Goal: Task Accomplishment & Management: Manage account settings

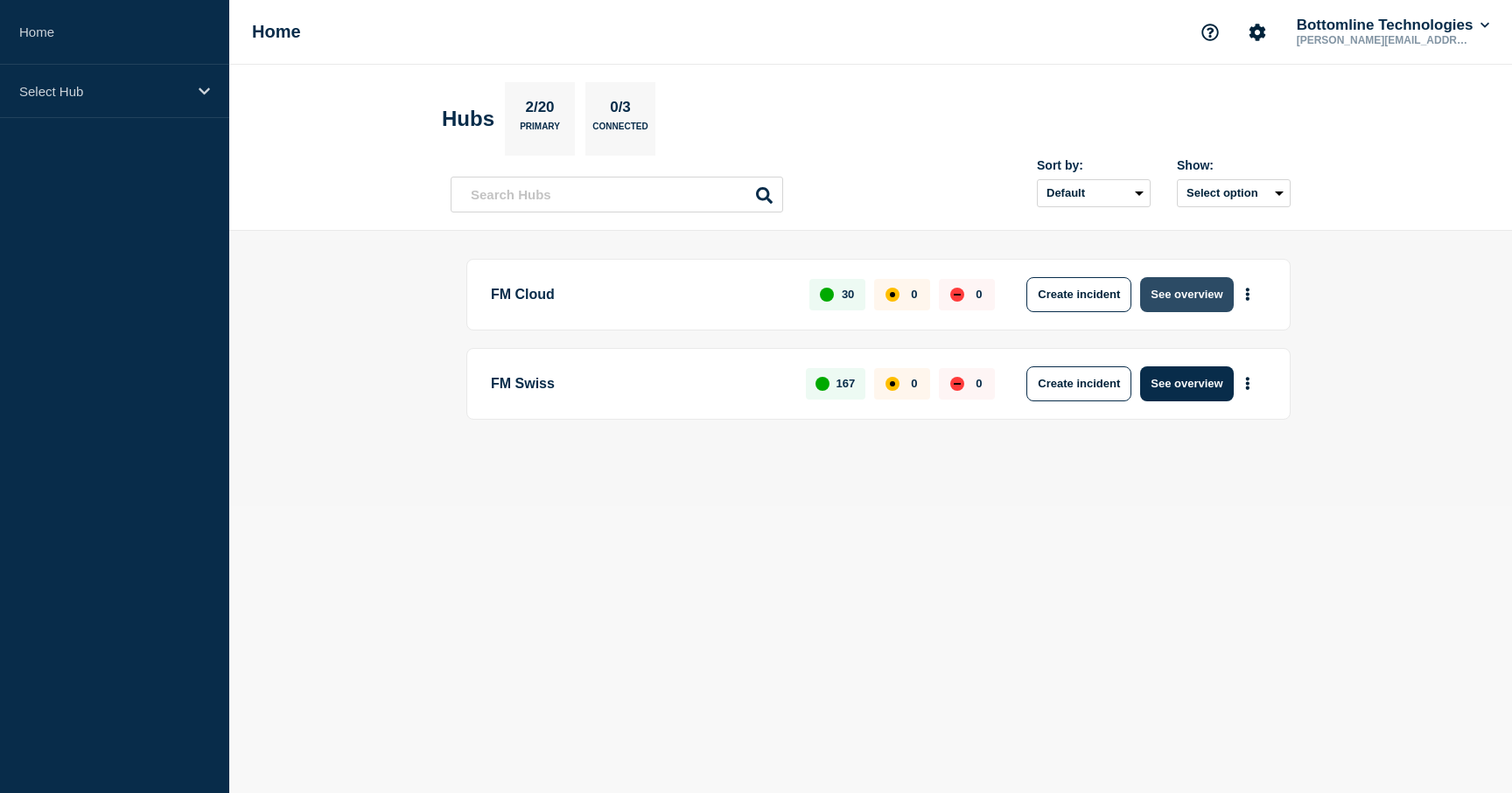
click at [1207, 291] on button "See overview" at bounding box center [1187, 295] width 93 height 35
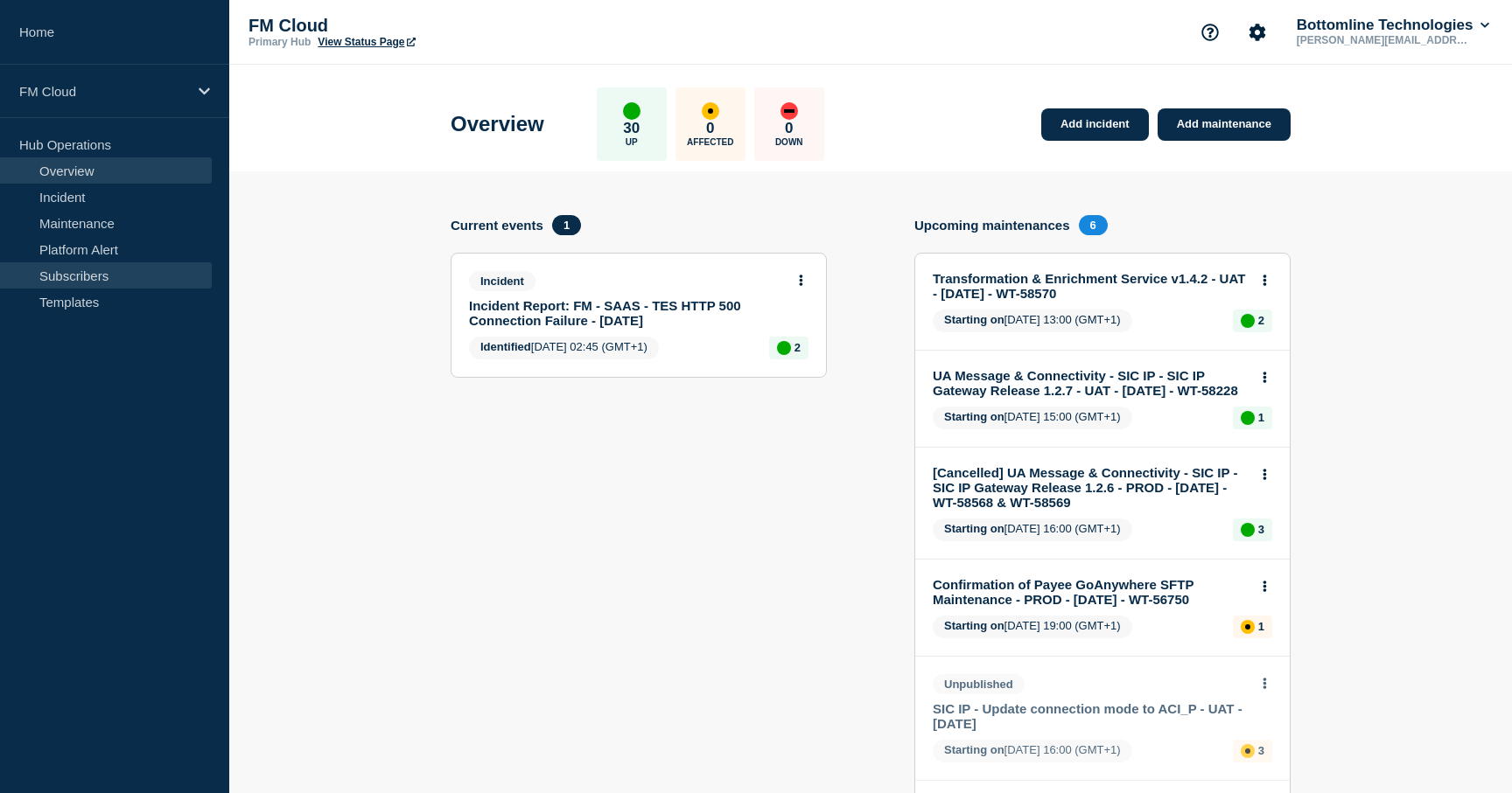
click at [115, 280] on link "Subscribers" at bounding box center [106, 276] width 212 height 27
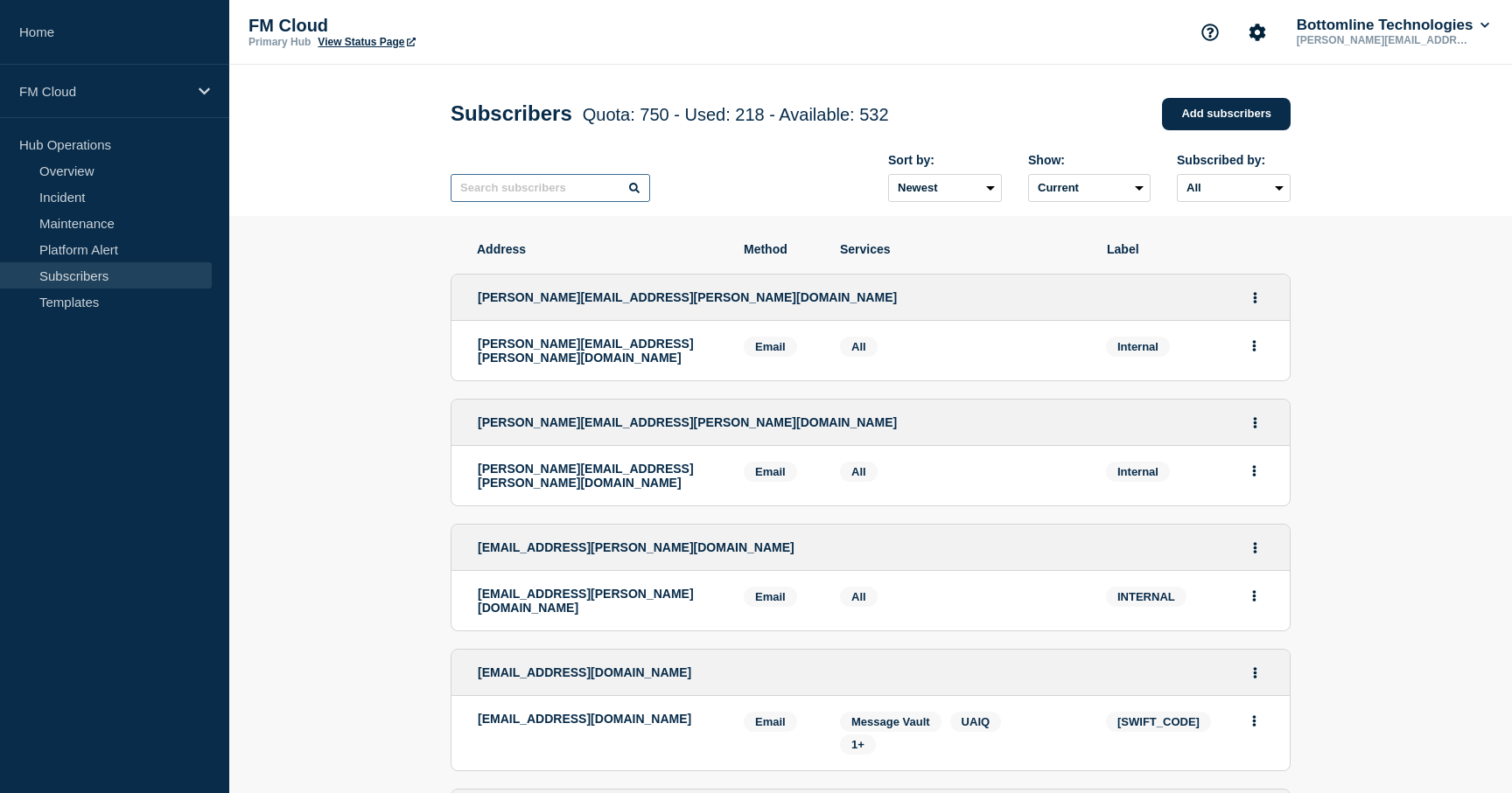
click at [573, 202] on input "text" at bounding box center [551, 187] width 200 height 28
paste input "[SWIFT_CODE]"
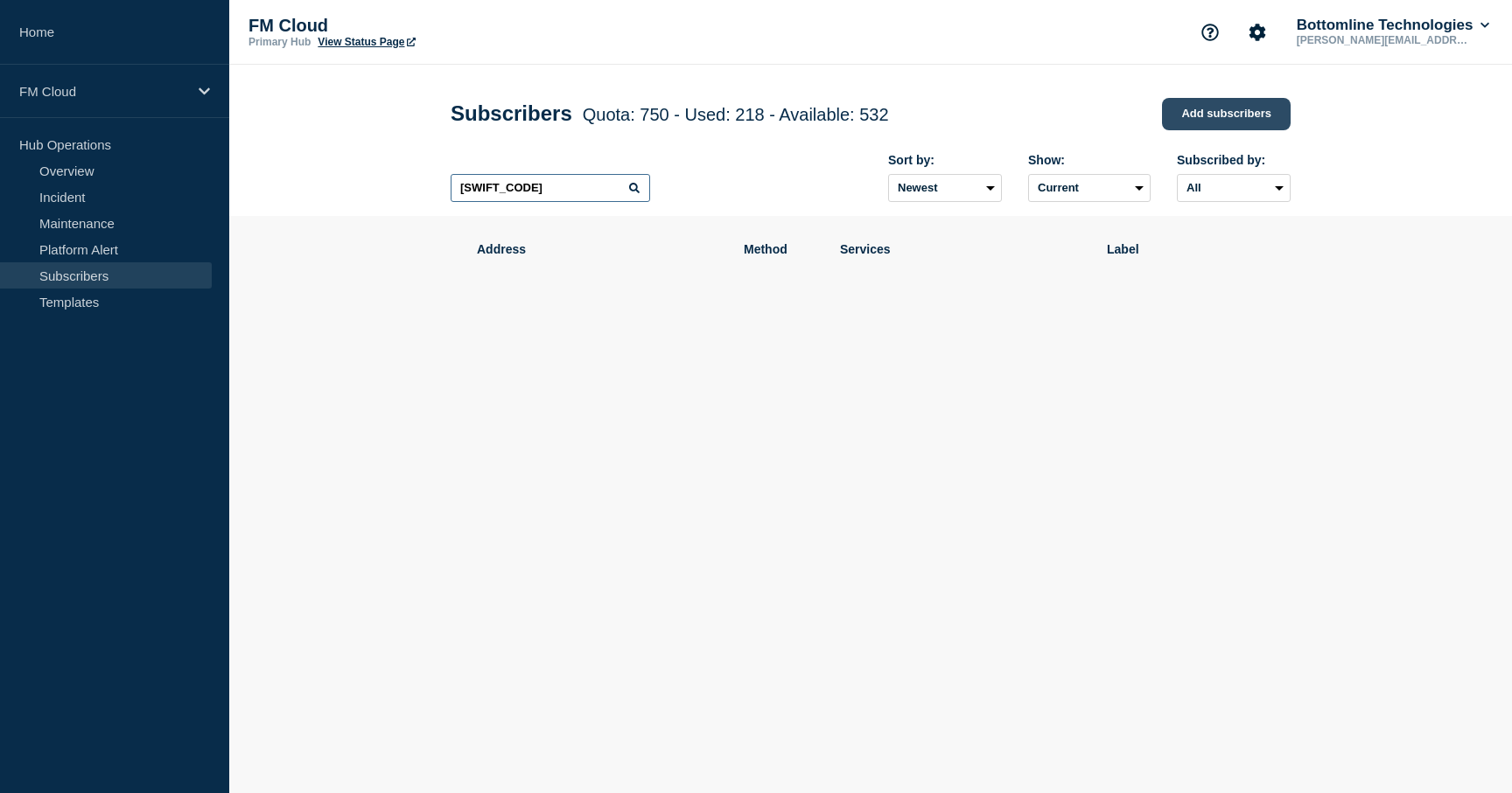
type input "[SWIFT_CODE]"
click at [1230, 105] on link "Add subscribers" at bounding box center [1226, 114] width 128 height 32
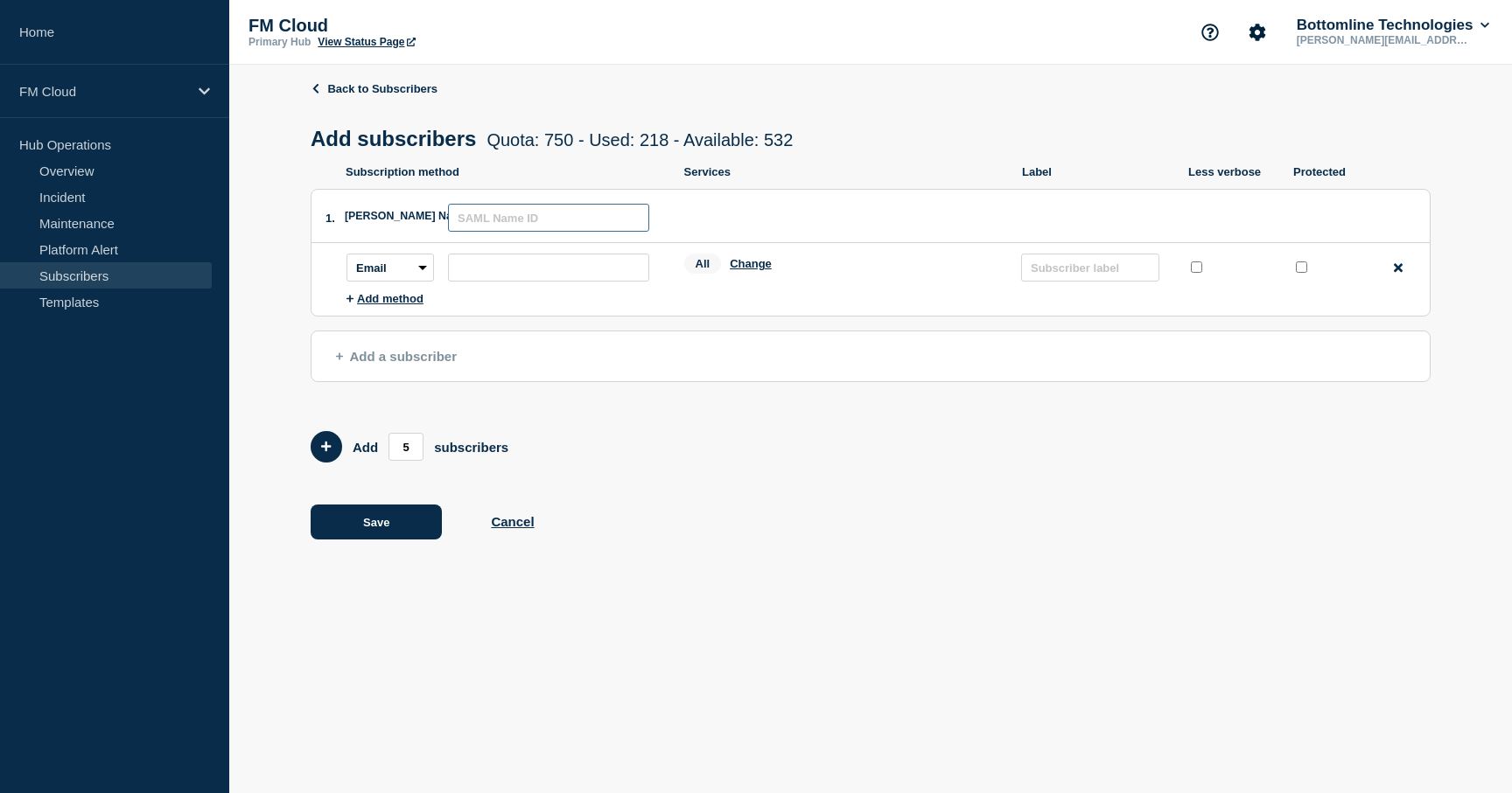
click at [503, 229] on input "text" at bounding box center [549, 217] width 202 height 28
click at [1052, 275] on input "text" at bounding box center [1090, 267] width 138 height 28
paste input "[SWIFT_CODE]"
type input "[SWIFT_CODE]"
click at [552, 231] on input "text" at bounding box center [549, 217] width 202 height 28
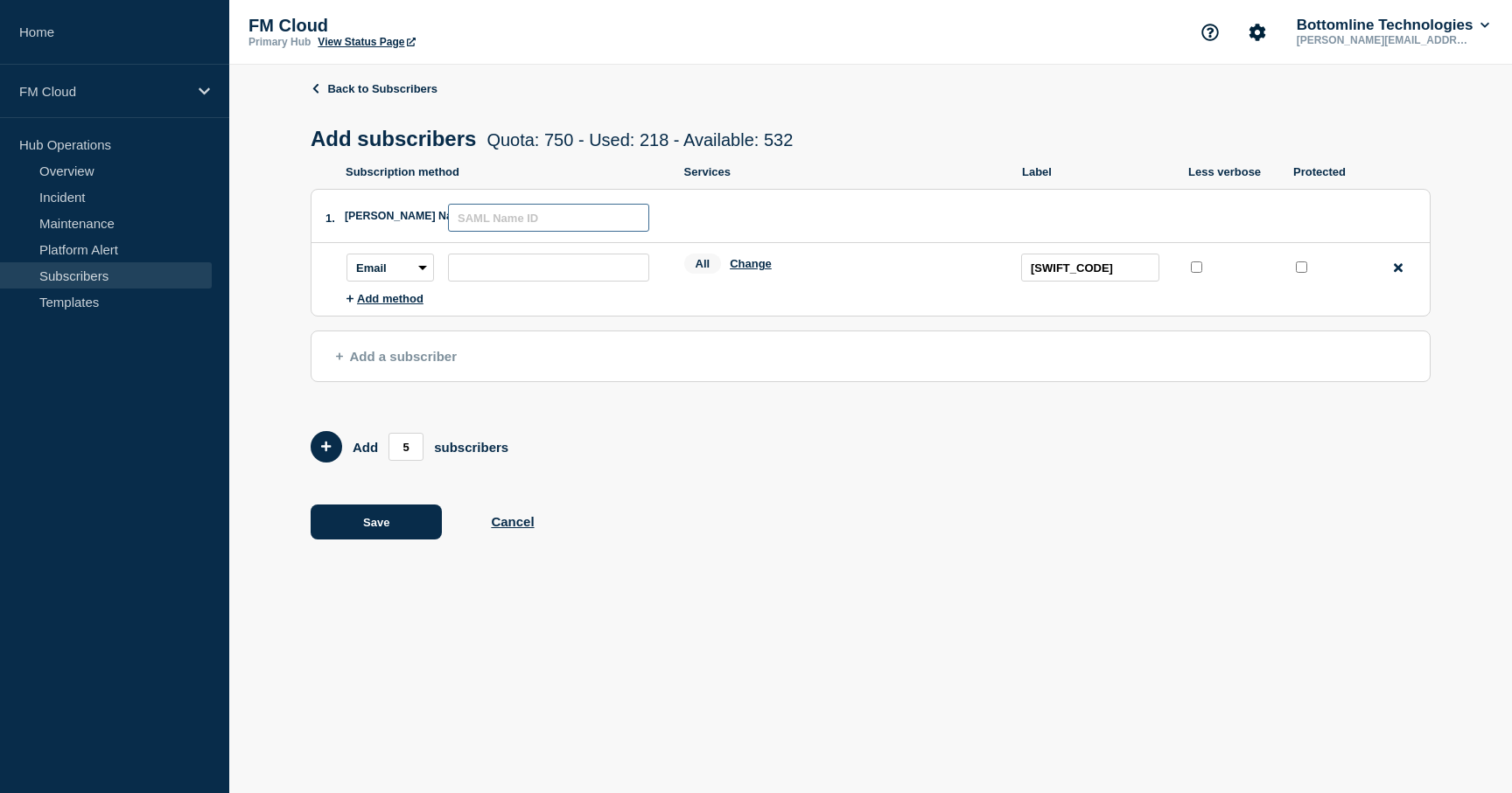
paste input "Cambridge Mercantile"
type input "Cambridge Mercantile - Corpay"
click at [593, 280] on input "subscription-address" at bounding box center [549, 267] width 202 height 28
paste input "[EMAIL_ADDRESS][DOMAIN_NAME]"
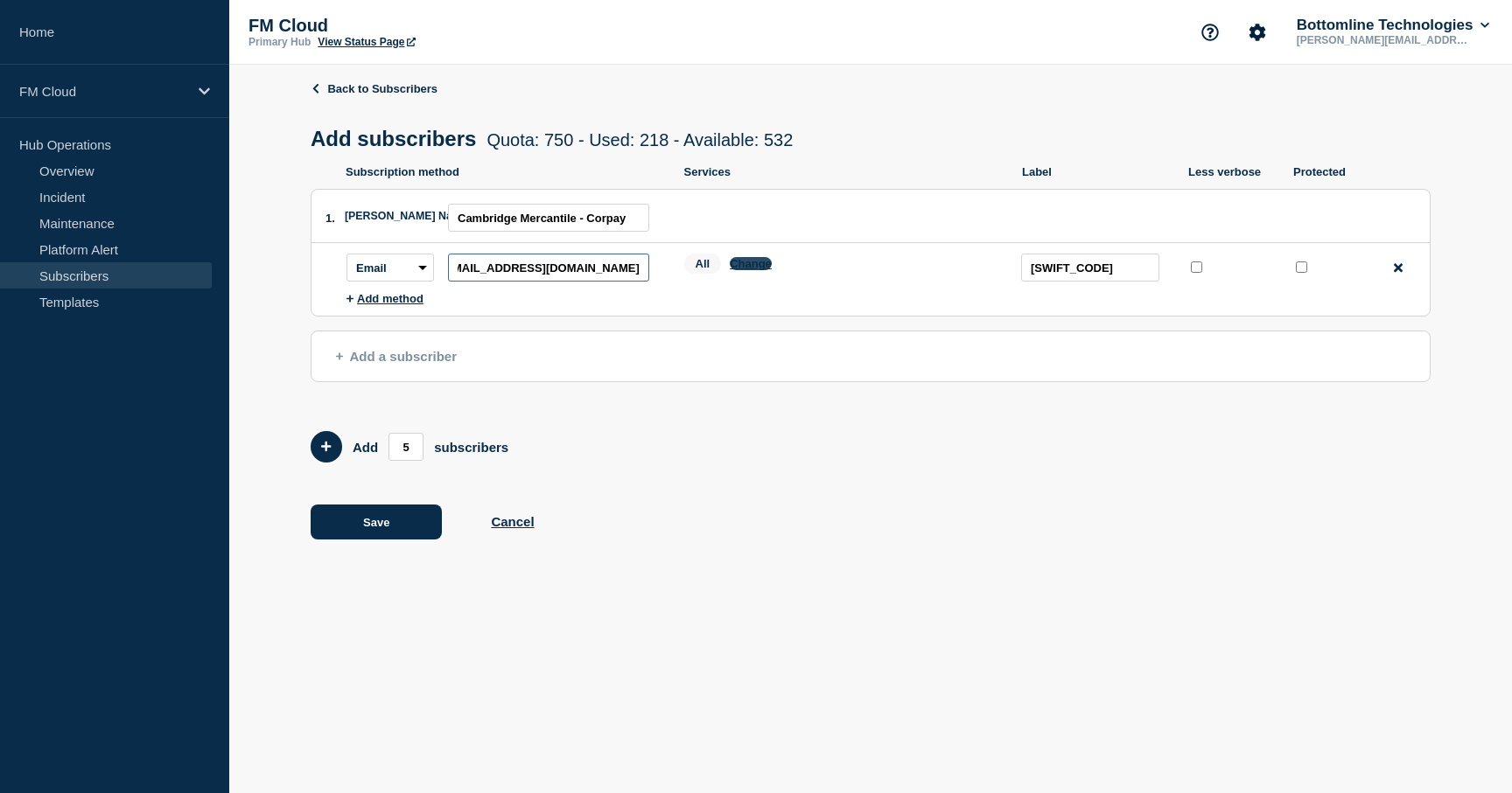
type input "[EMAIL_ADDRESS][DOMAIN_NAME]"
click at [745, 270] on button "Change" at bounding box center [750, 263] width 42 height 13
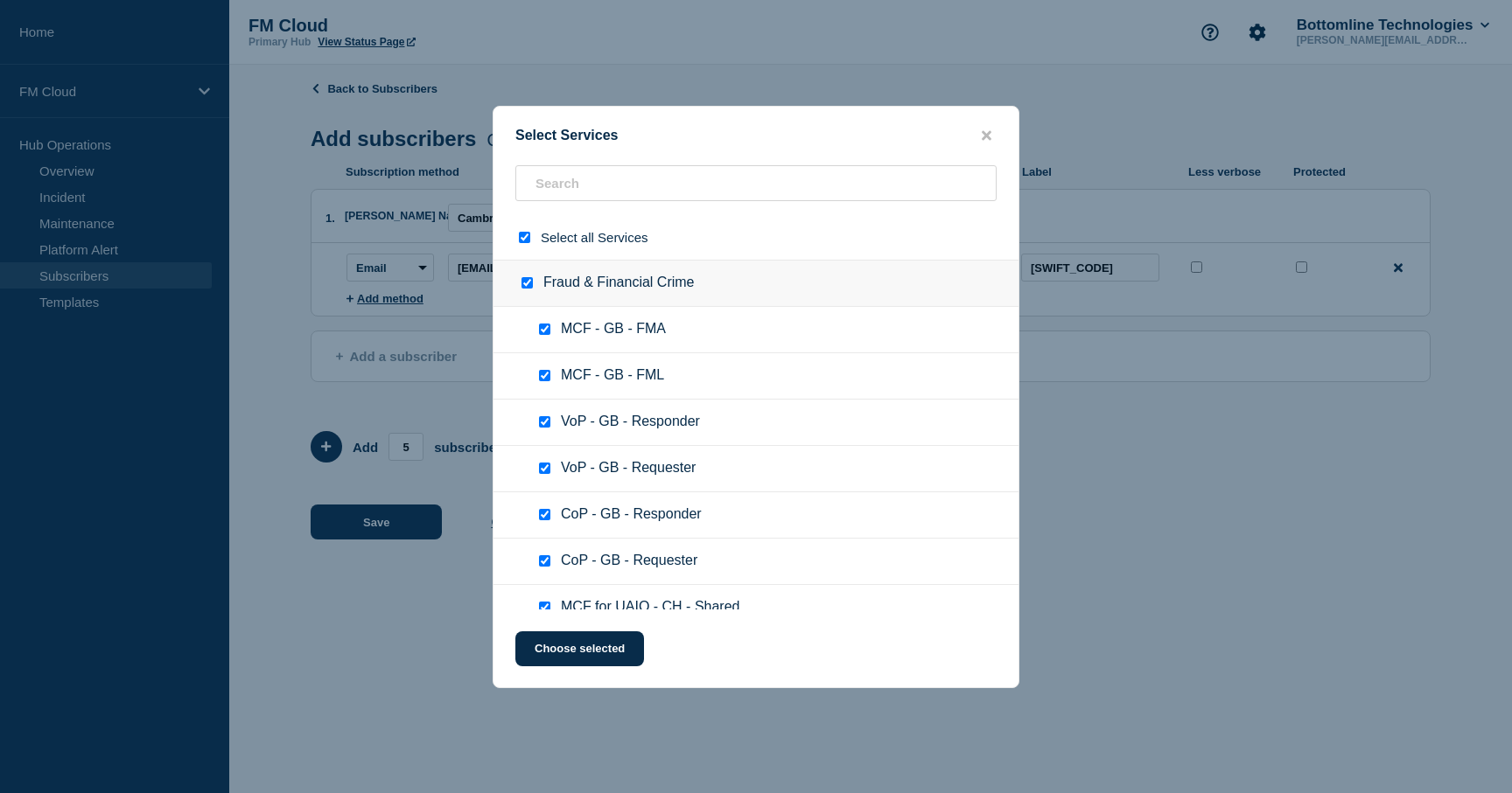
click at [528, 237] on input "select all checkbox" at bounding box center [525, 238] width 11 height 11
checkbox input "false"
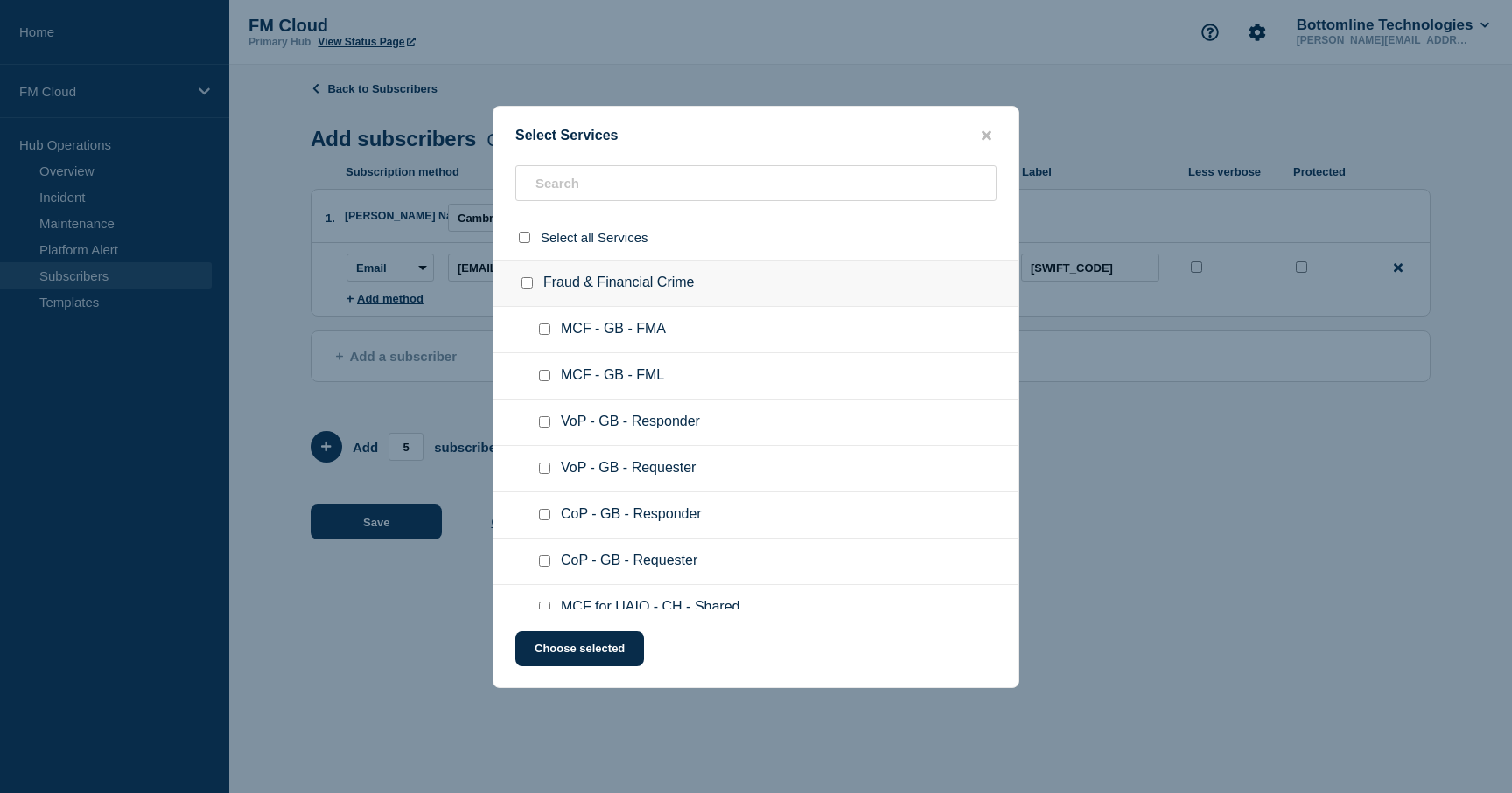
checkbox input "false"
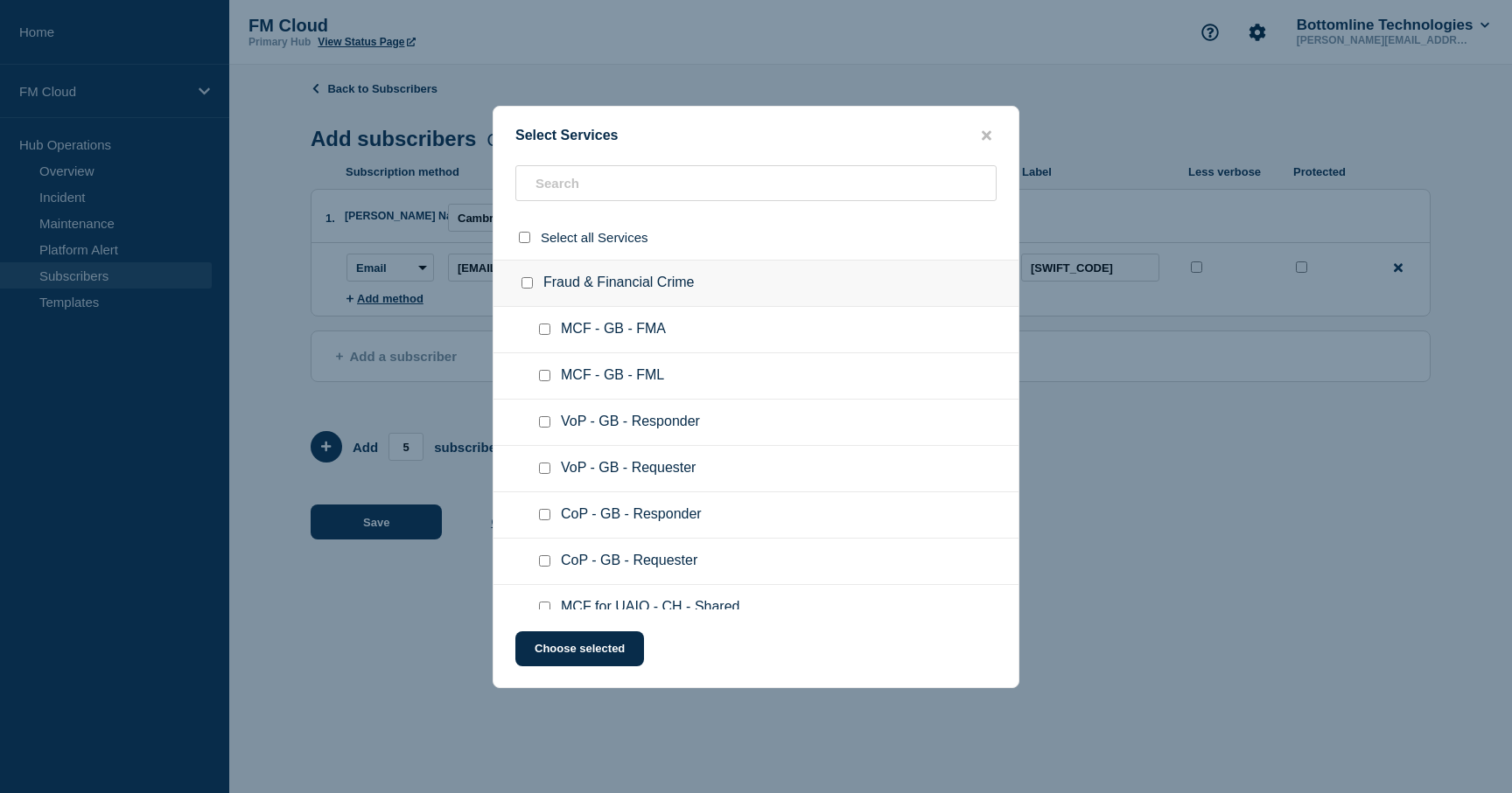
checkbox input "false"
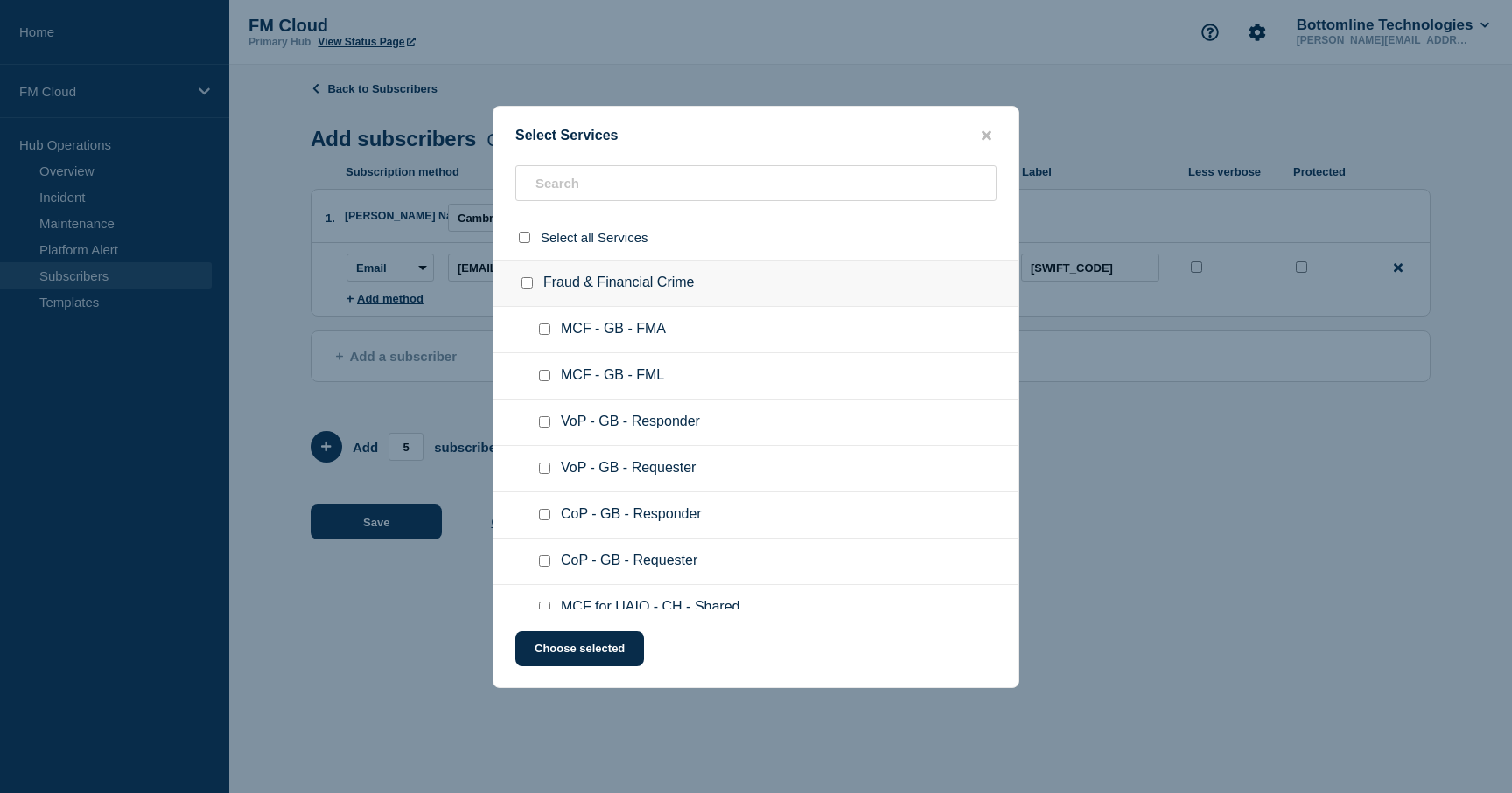
checkbox input "false"
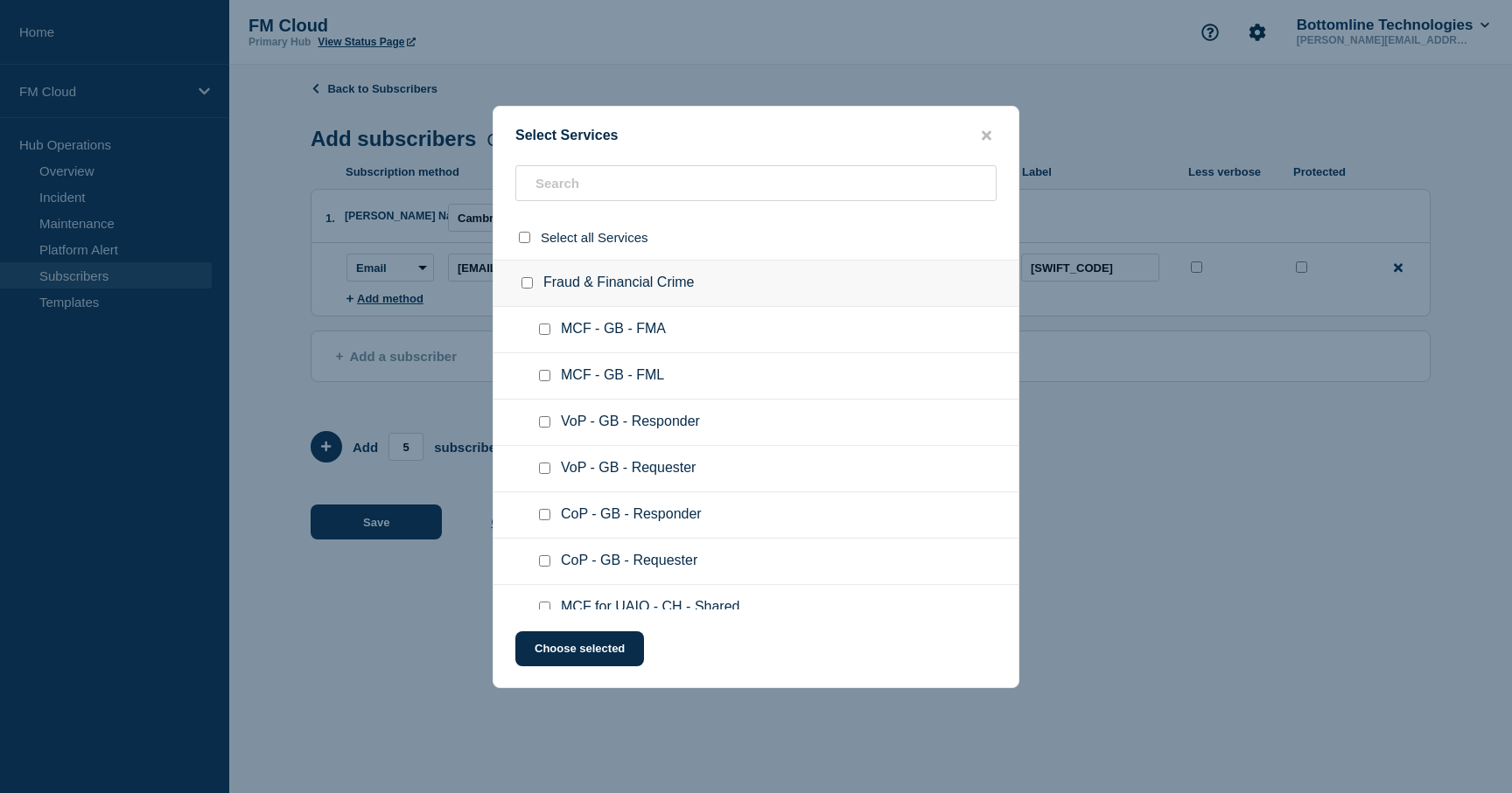
checkbox input "false"
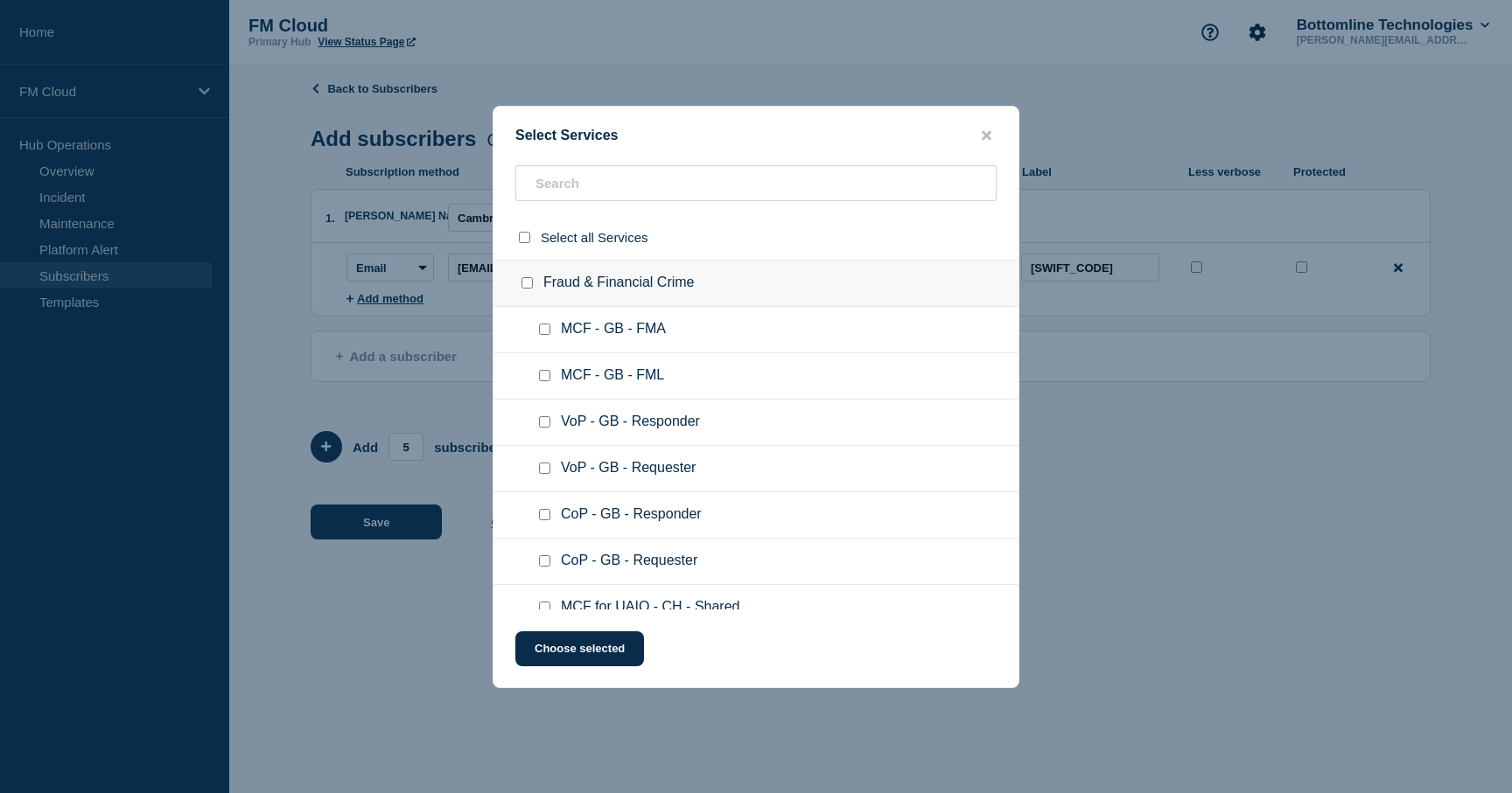
checkbox input "false"
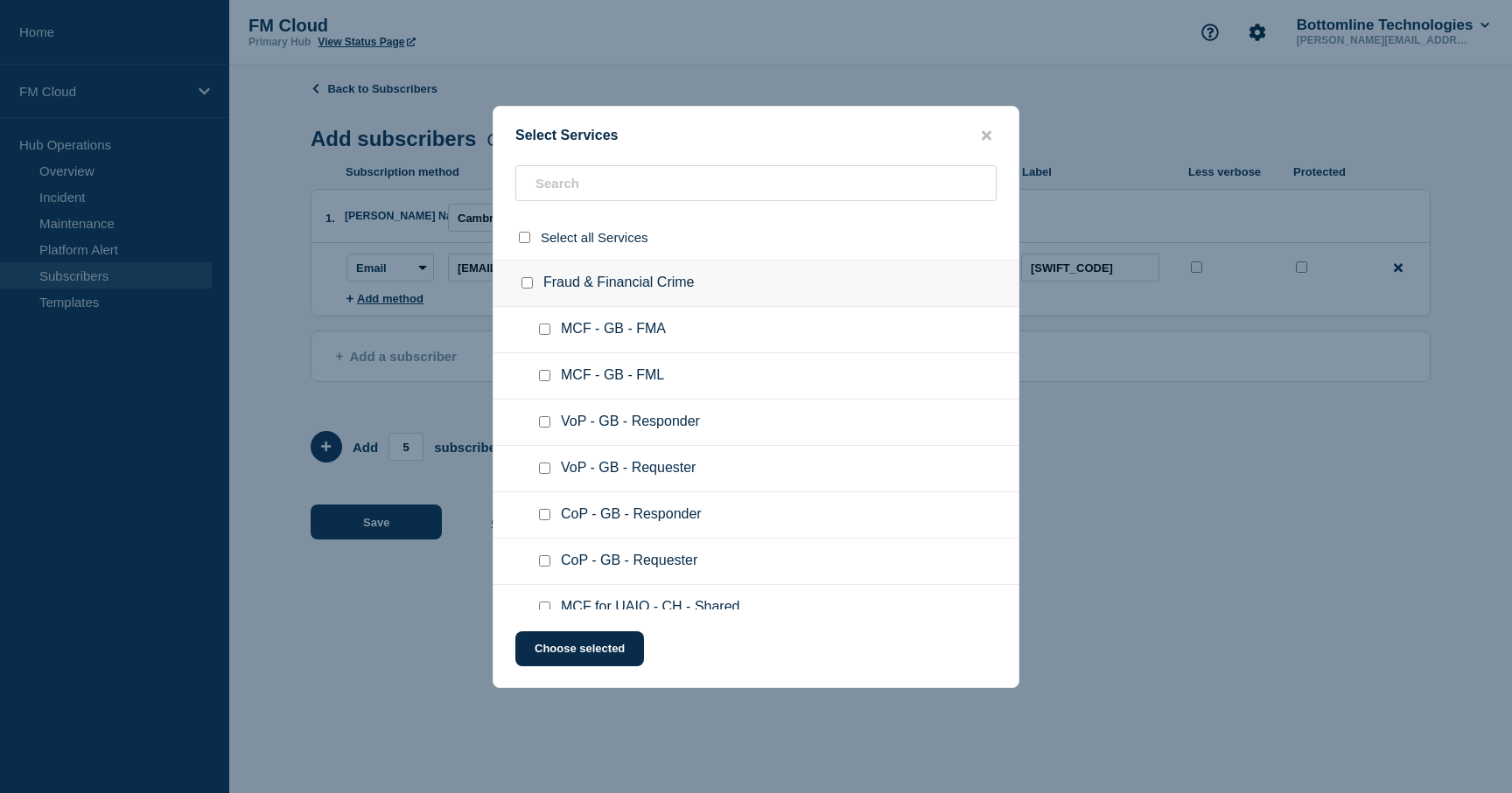
checkbox input "false"
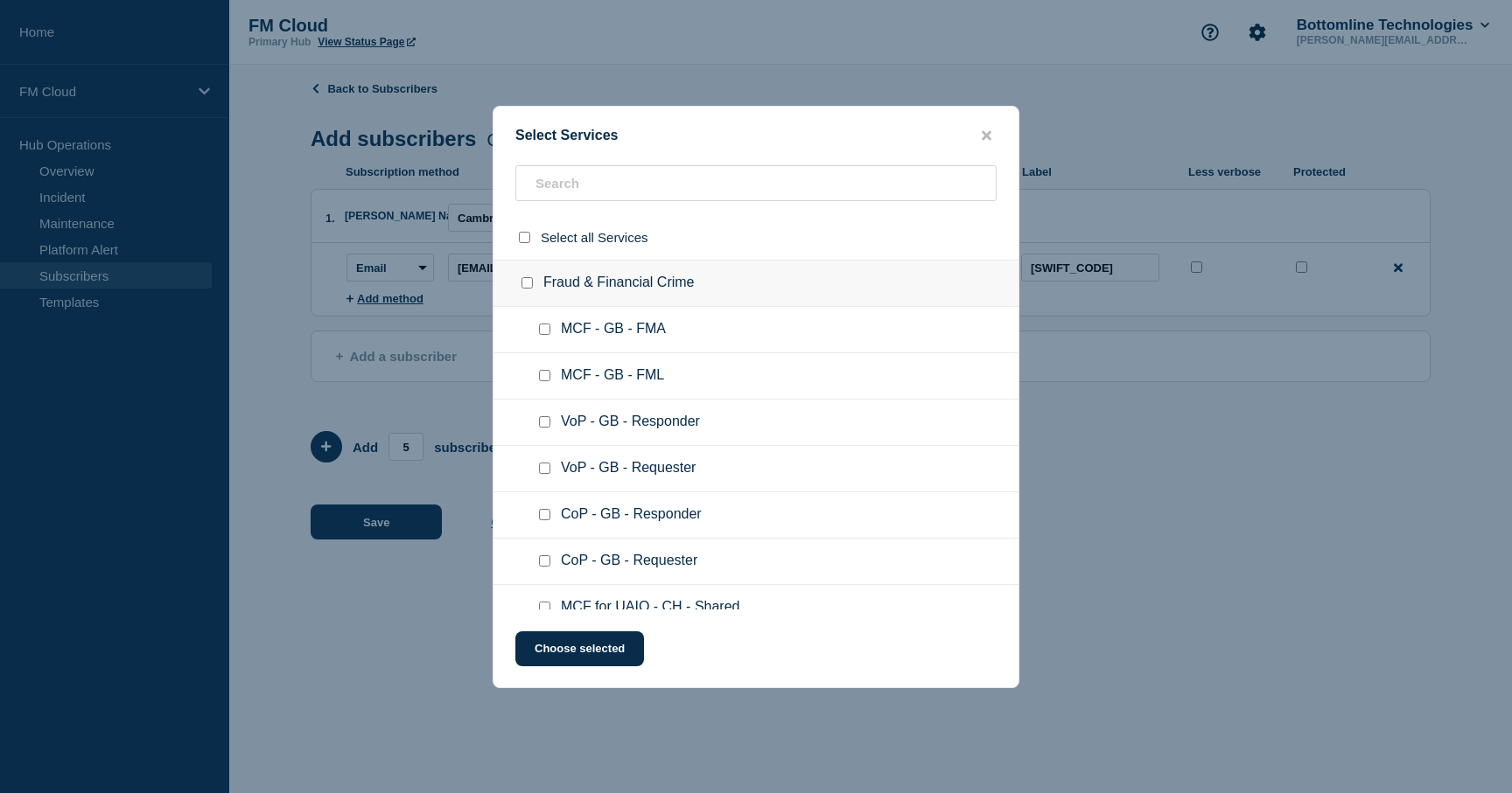
checkbox input "false"
click at [572, 184] on input "text" at bounding box center [756, 184] width 481 height 36
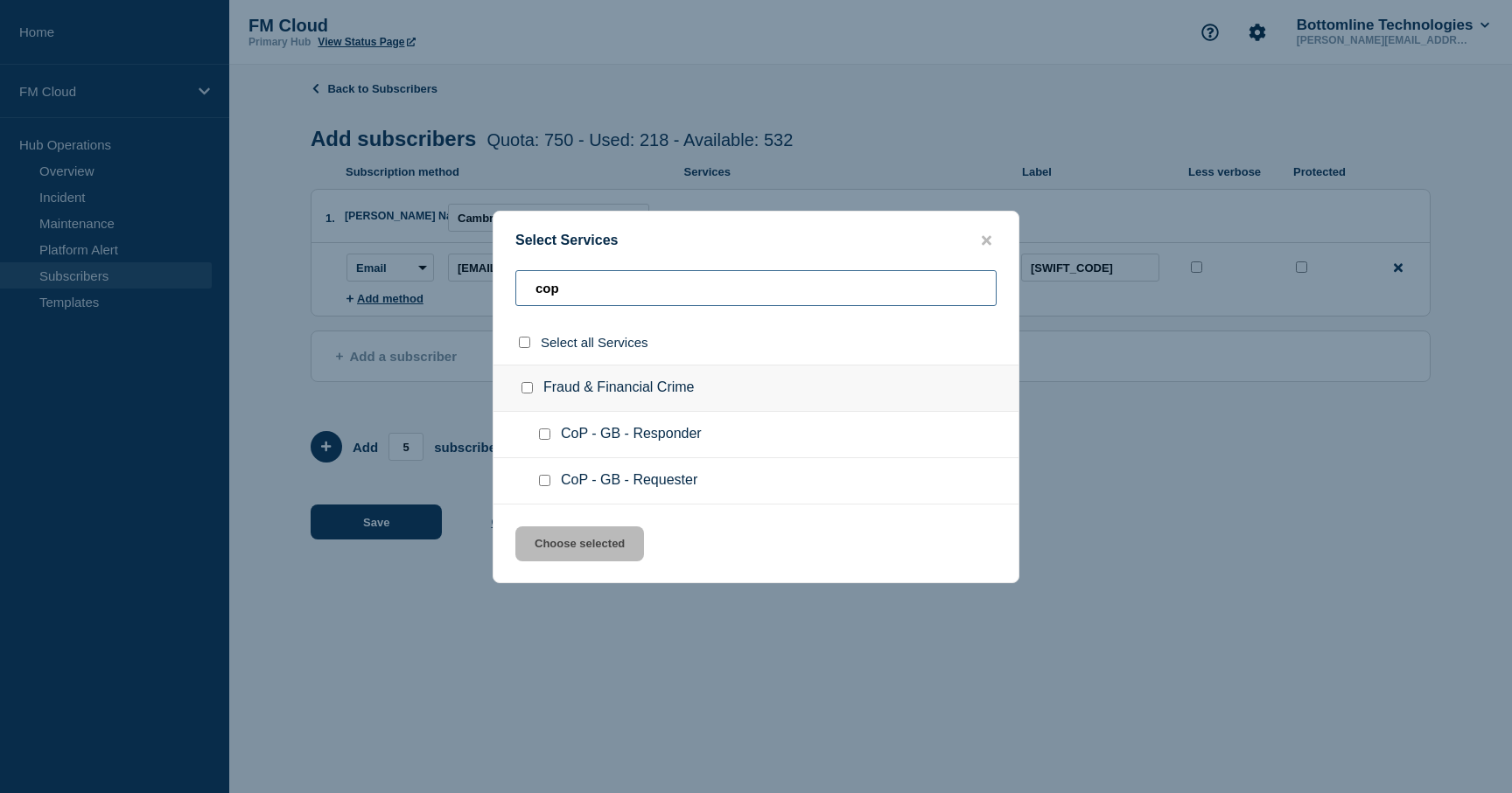
type input "cop"
click at [546, 437] on input "CoP - GB - Responder checkbox" at bounding box center [545, 435] width 11 height 11
checkbox input "true"
click at [546, 484] on input "CoP - GB - Requester checkbox" at bounding box center [545, 481] width 11 height 11
checkbox input "true"
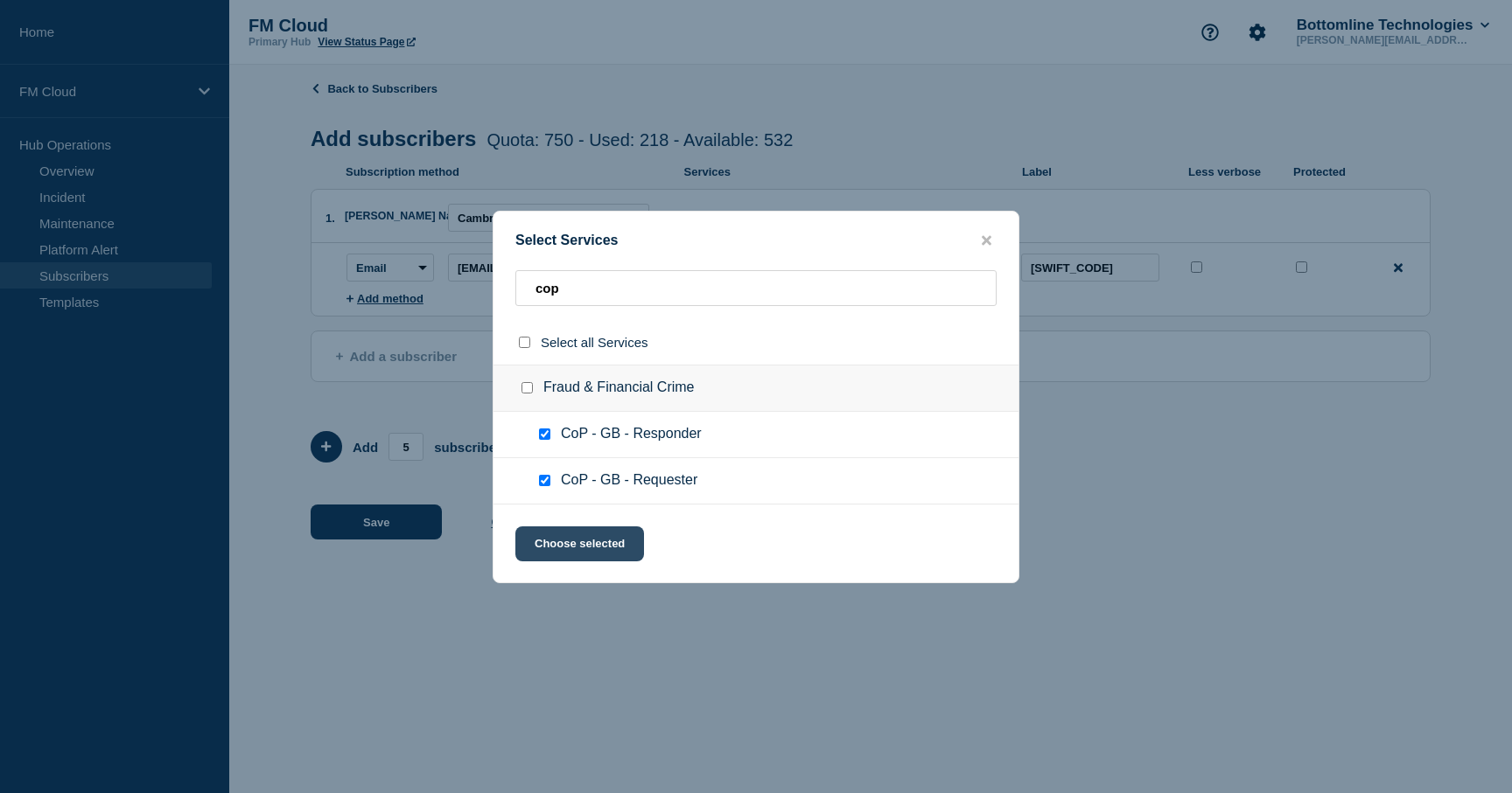
click at [569, 553] on button "Choose selected" at bounding box center [579, 544] width 128 height 35
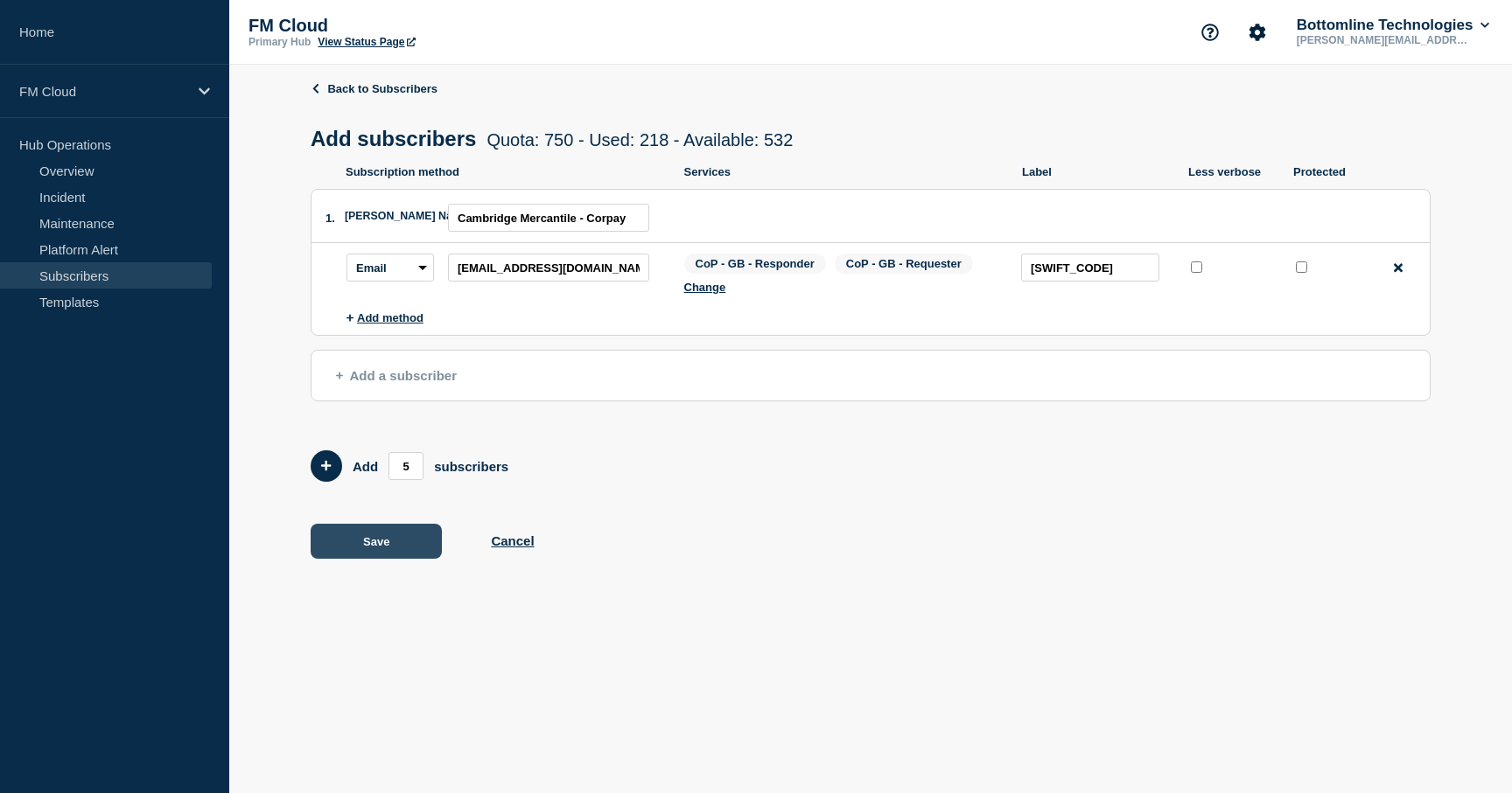
click at [377, 559] on button "Save" at bounding box center [377, 541] width 131 height 35
